Goal: Book appointment/travel/reservation

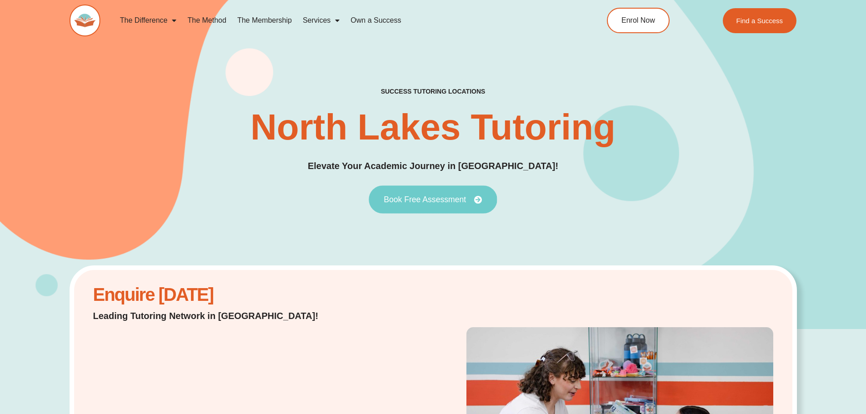
click at [436, 201] on span "Book Free Assessment" at bounding box center [424, 199] width 82 height 8
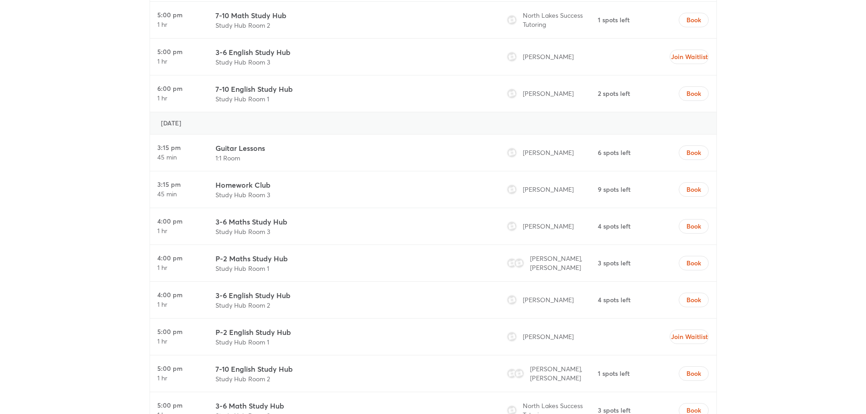
scroll to position [2957, 0]
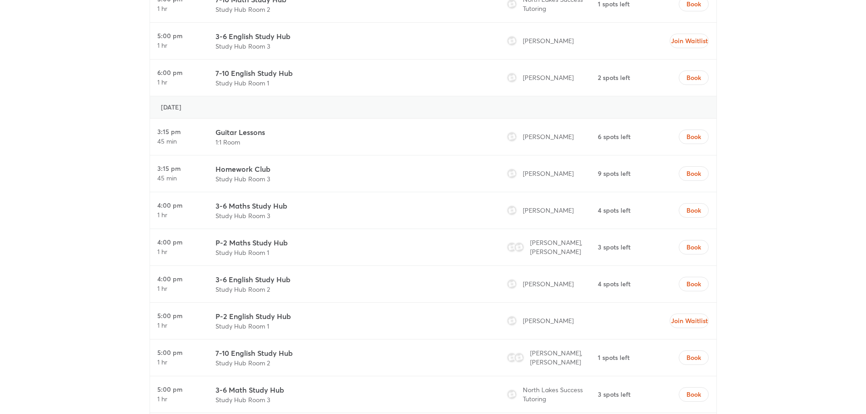
click at [254, 205] on h3 "3-6 Maths Study Hub" at bounding box center [251, 205] width 72 height 11
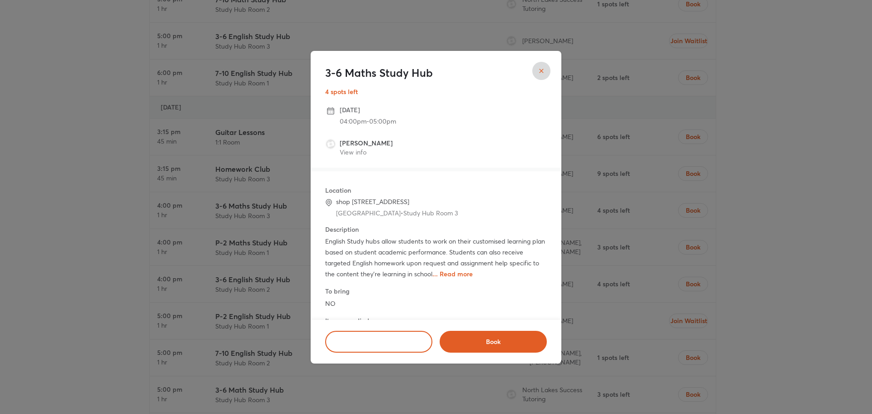
click at [459, 271] on span "... Read more" at bounding box center [453, 273] width 40 height 9
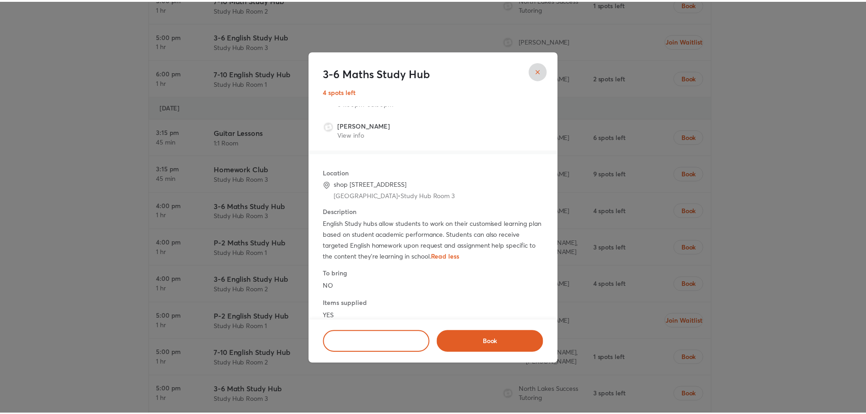
scroll to position [33, 0]
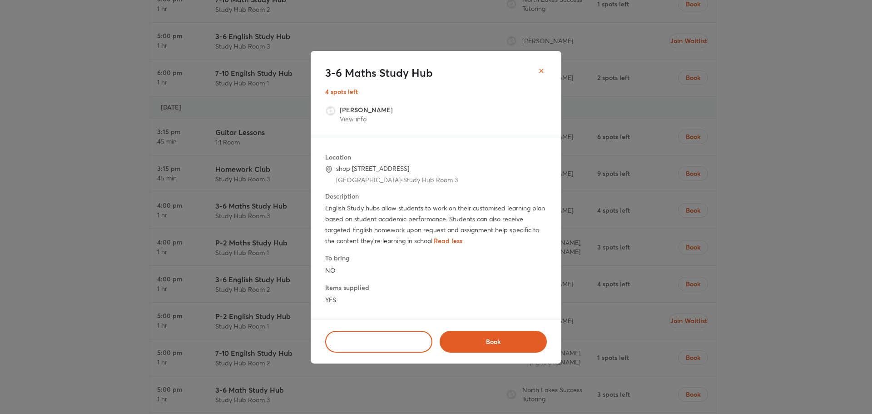
click at [541, 68] on icon "close" at bounding box center [541, 70] width 7 height 7
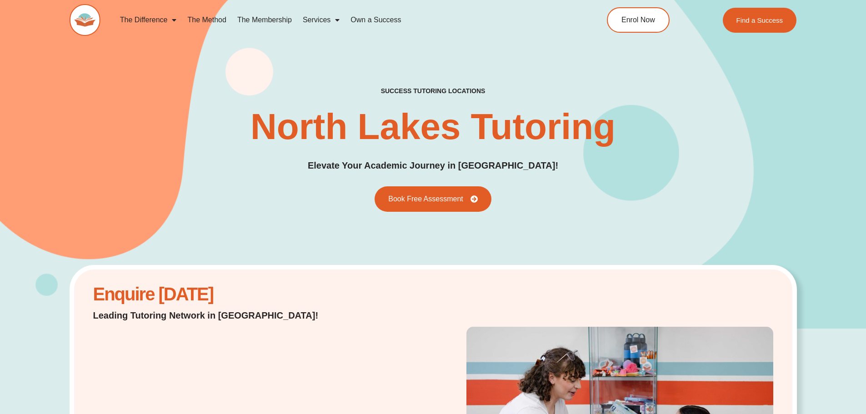
scroll to position [0, 0]
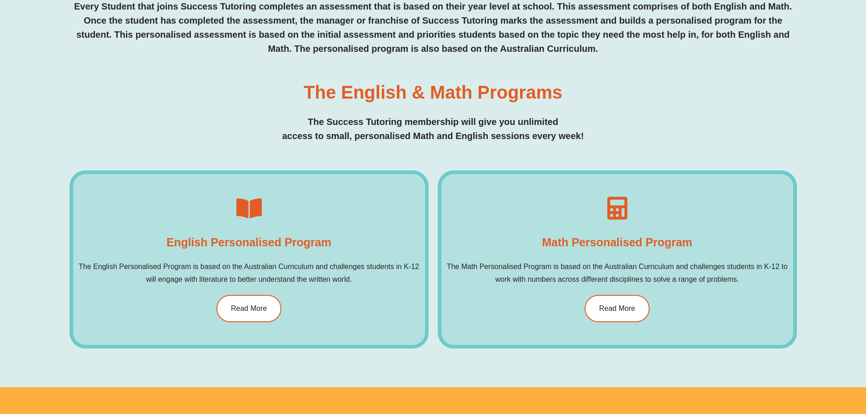
scroll to position [500, 0]
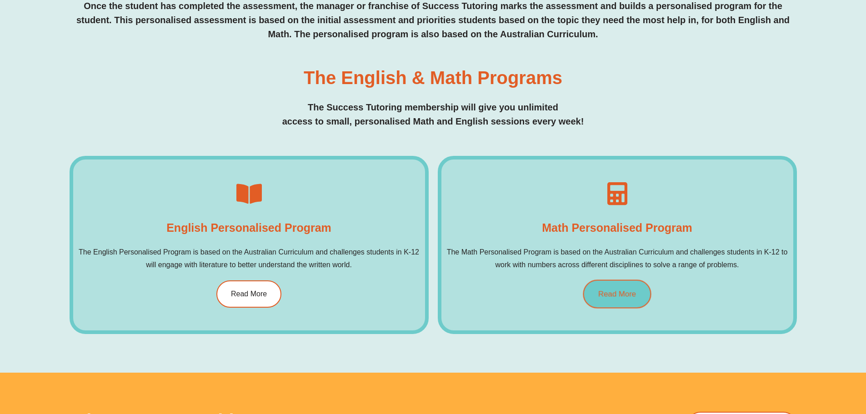
click at [623, 294] on span "Read More" at bounding box center [617, 294] width 38 height 8
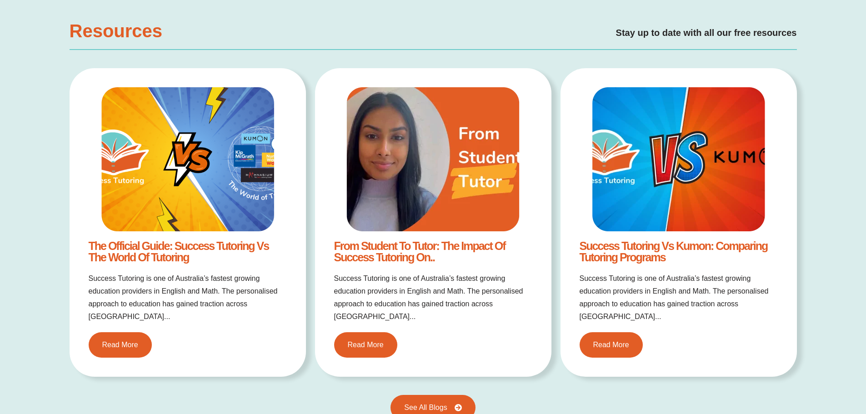
scroll to position [1000, 0]
